Goal: Information Seeking & Learning: Check status

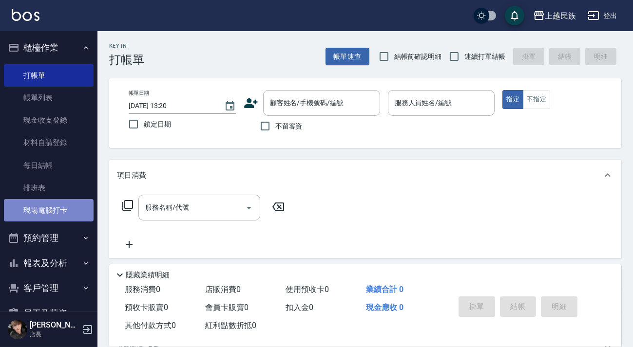
click at [67, 204] on link "現場電腦打卡" at bounding box center [49, 210] width 90 height 22
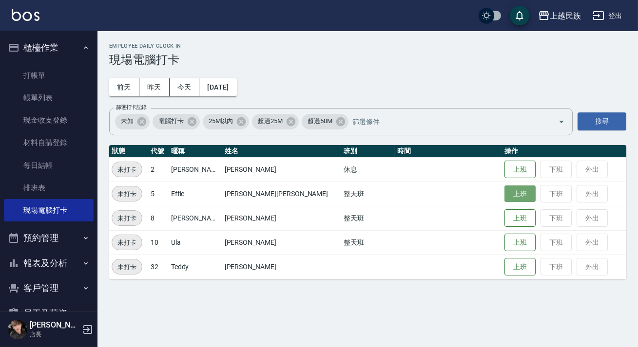
click at [504, 200] on button "上班" at bounding box center [519, 194] width 31 height 17
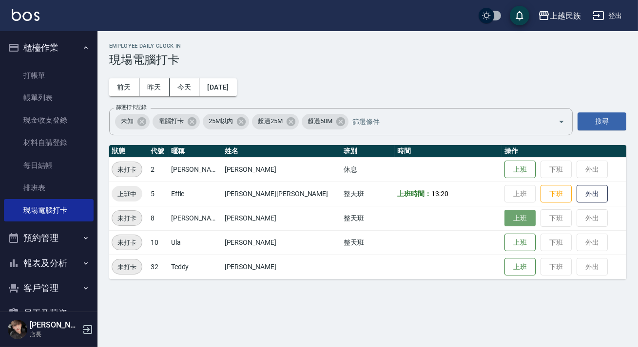
click at [504, 219] on button "上班" at bounding box center [519, 218] width 31 height 17
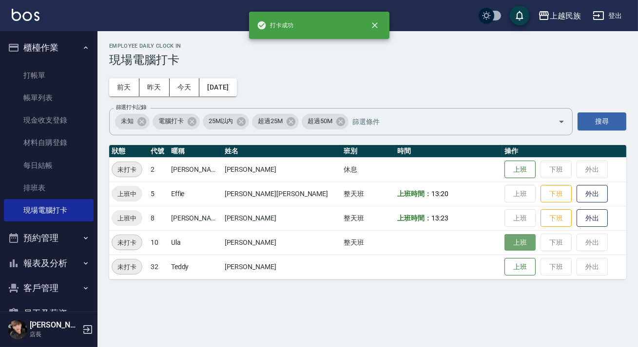
click at [504, 246] on button "上班" at bounding box center [519, 242] width 31 height 17
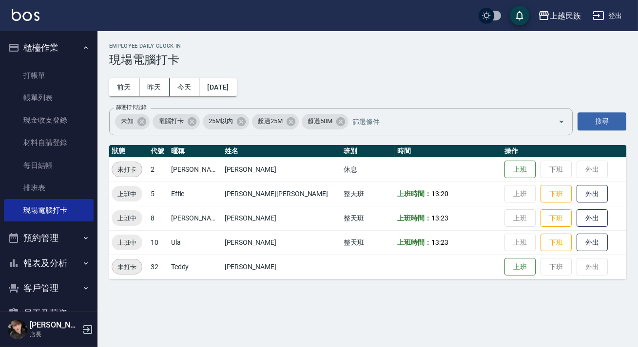
click at [446, 232] on td "上班時間： 13:23" at bounding box center [447, 242] width 107 height 24
click at [62, 285] on button "客戶管理" at bounding box center [49, 288] width 90 height 25
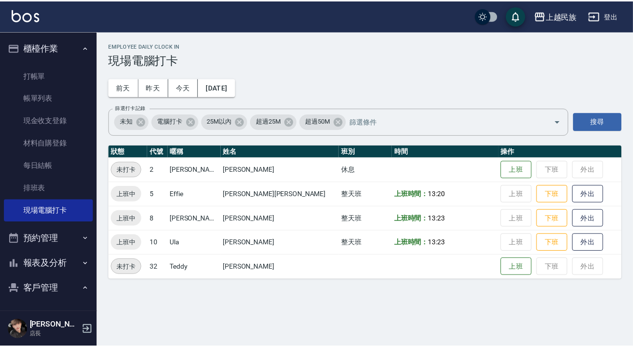
scroll to position [88, 0]
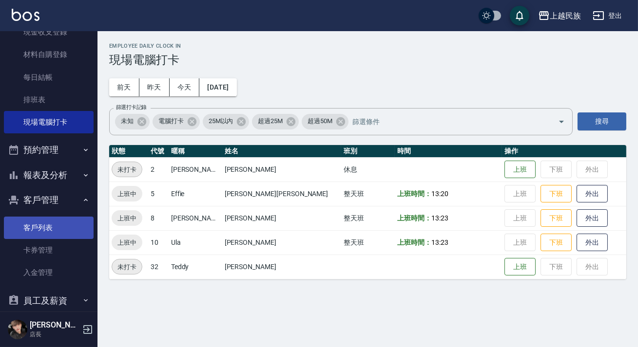
click at [38, 228] on link "客戶列表" at bounding box center [49, 228] width 90 height 22
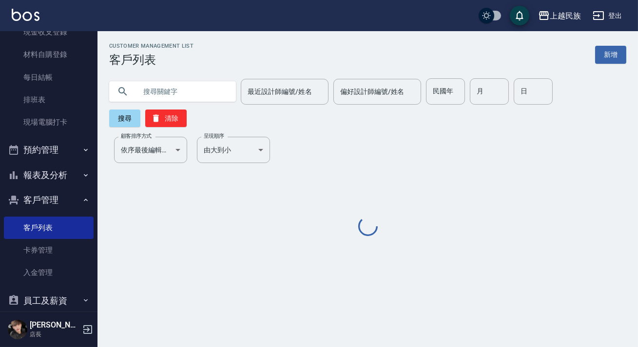
click at [181, 88] on input "text" at bounding box center [182, 91] width 92 height 26
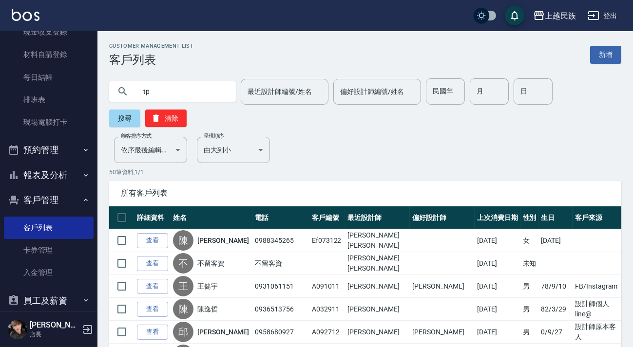
type input "t"
type input "1231"
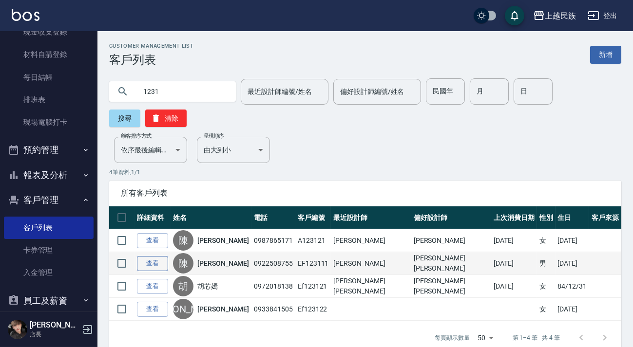
click at [152, 263] on link "查看" at bounding box center [152, 263] width 31 height 15
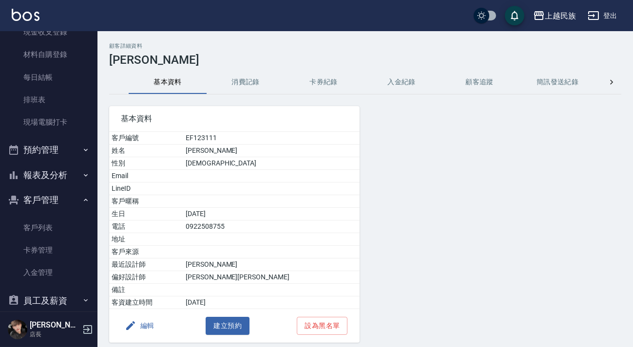
click at [250, 70] on div "顧客詳細資料 [PERSON_NAME] 基本資料 消費記錄 卡券紀錄 入金紀錄 顧客追蹤 簡訊發送紀錄 抽獎券紀錄 基本資料 客戶編號 EF123111 姓…" at bounding box center [364, 207] width 535 height 329
click at [244, 82] on button "消費記錄" at bounding box center [245, 82] width 78 height 23
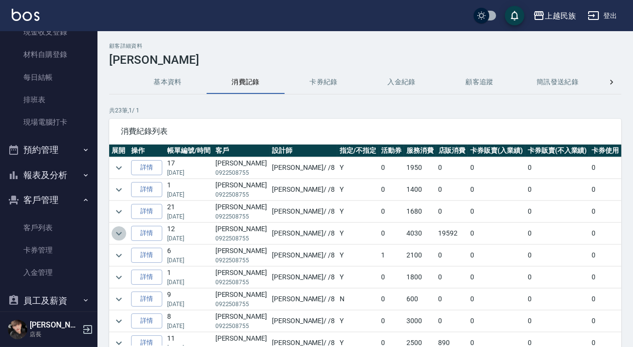
click at [115, 230] on icon "expand row" at bounding box center [119, 234] width 12 height 12
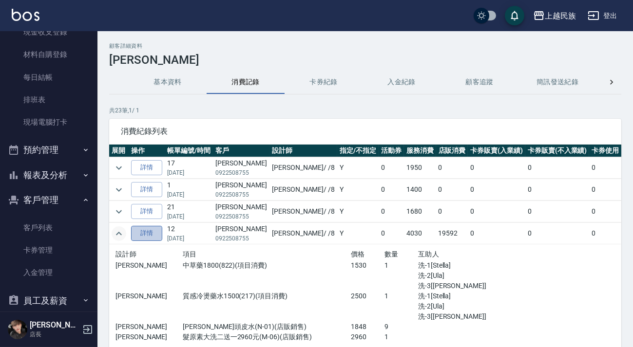
click at [145, 231] on link "詳情" at bounding box center [146, 233] width 31 height 15
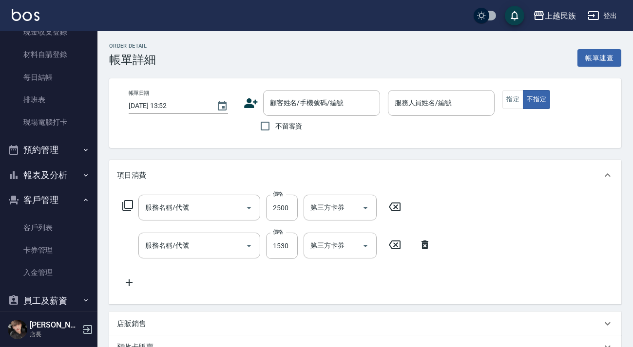
type input "[DATE] 21:03"
type input "Stella-8"
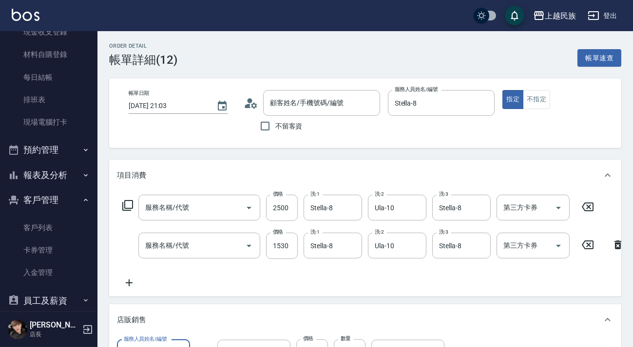
scroll to position [15, 0]
type input "質感冷燙藥水1500(217)"
type input "中草藥1800(822)"
type input "[PERSON_NAME]/0922508755/EF123111"
type input "髮原素大洗二送一2960元"
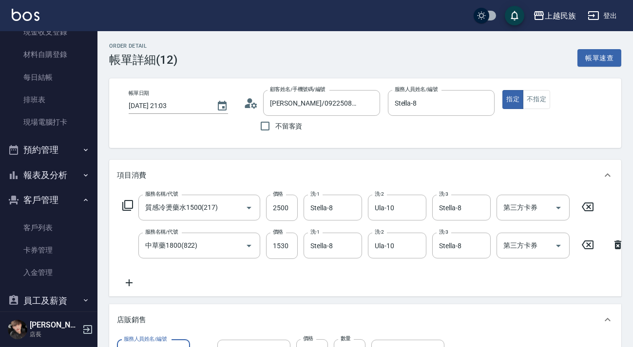
type input "[PERSON_NAME]頭皮水"
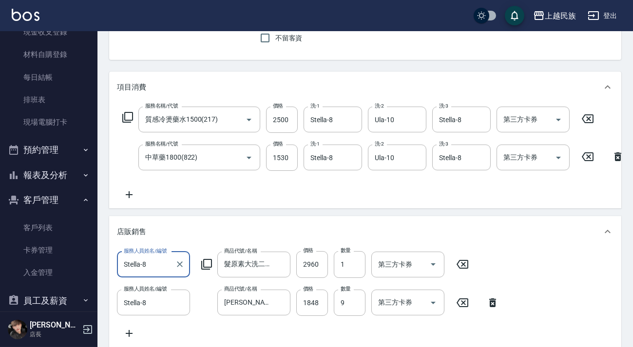
scroll to position [221, 0]
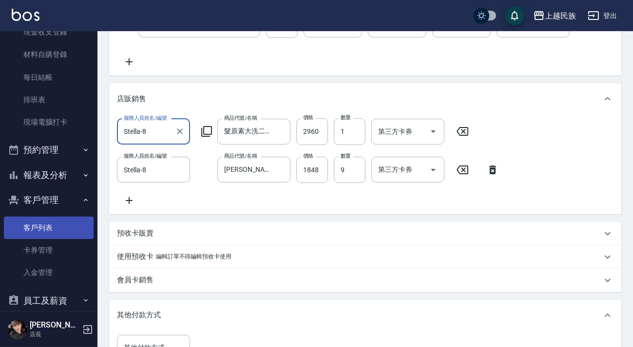
click at [49, 223] on link "客戶列表" at bounding box center [49, 228] width 90 height 22
